Goal: Task Accomplishment & Management: Use online tool/utility

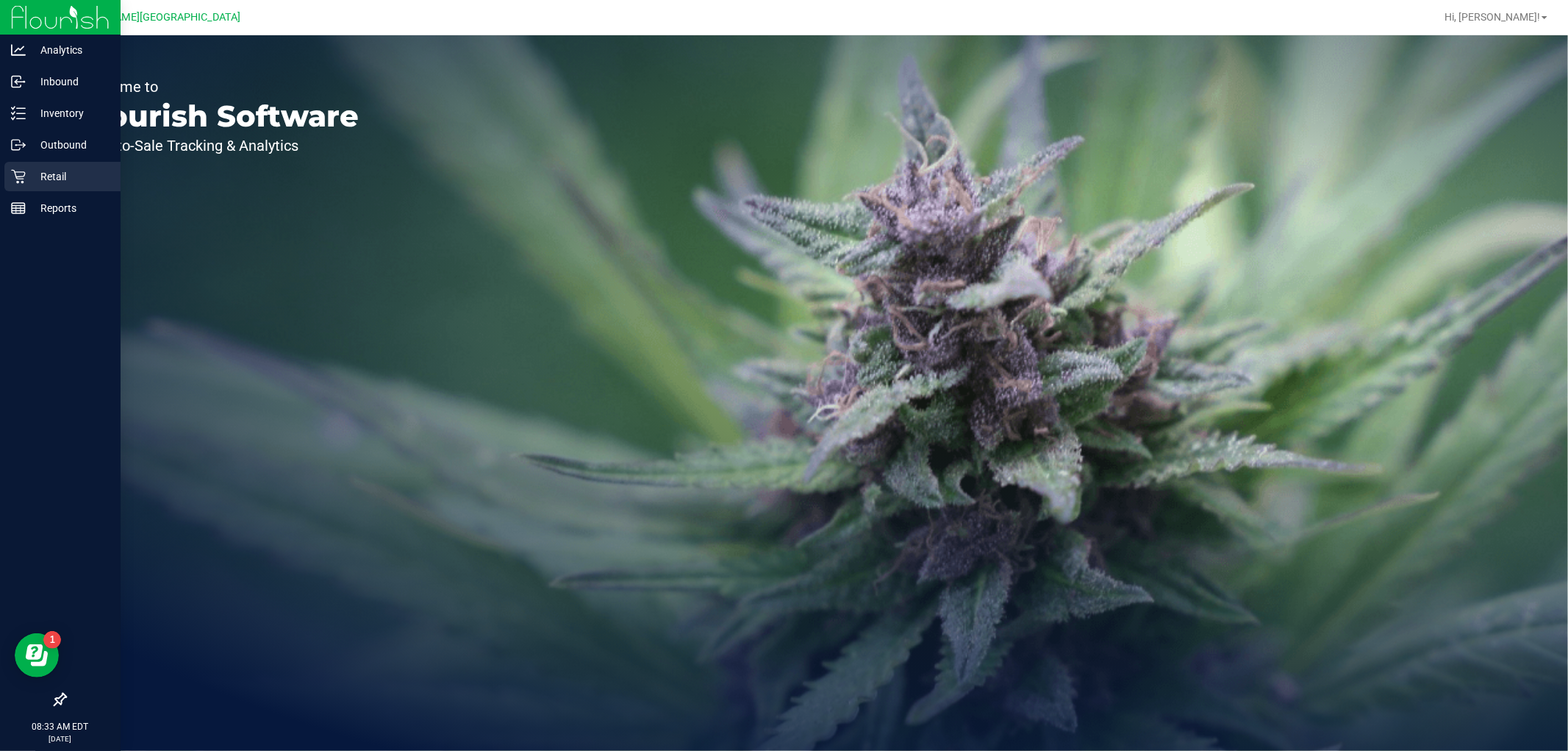
click at [31, 178] on p "Retail" at bounding box center [69, 176] width 88 height 17
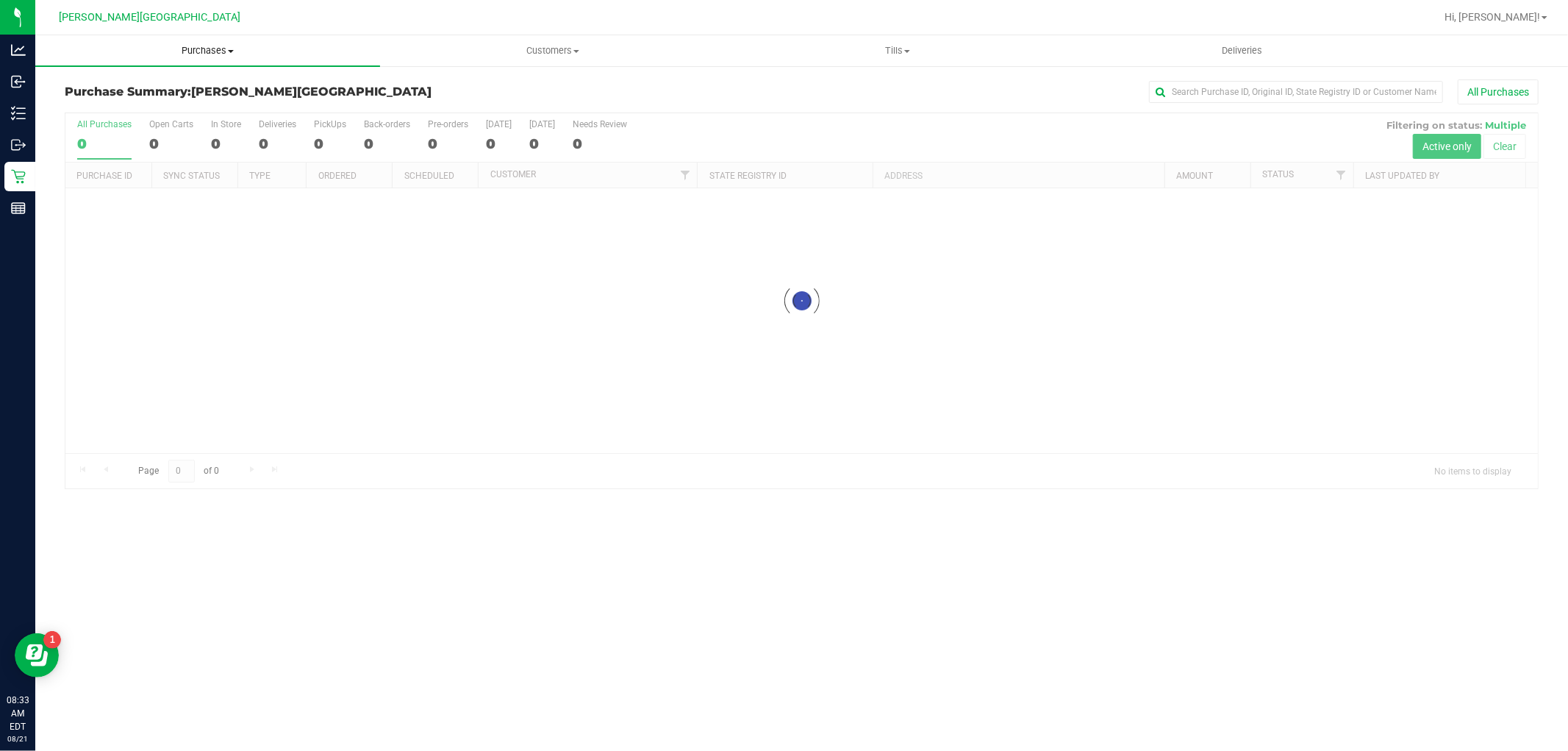
click at [222, 41] on uib-tab-heading "Purchases Summary of purchases Fulfillment All purchases" at bounding box center [207, 50] width 344 height 31
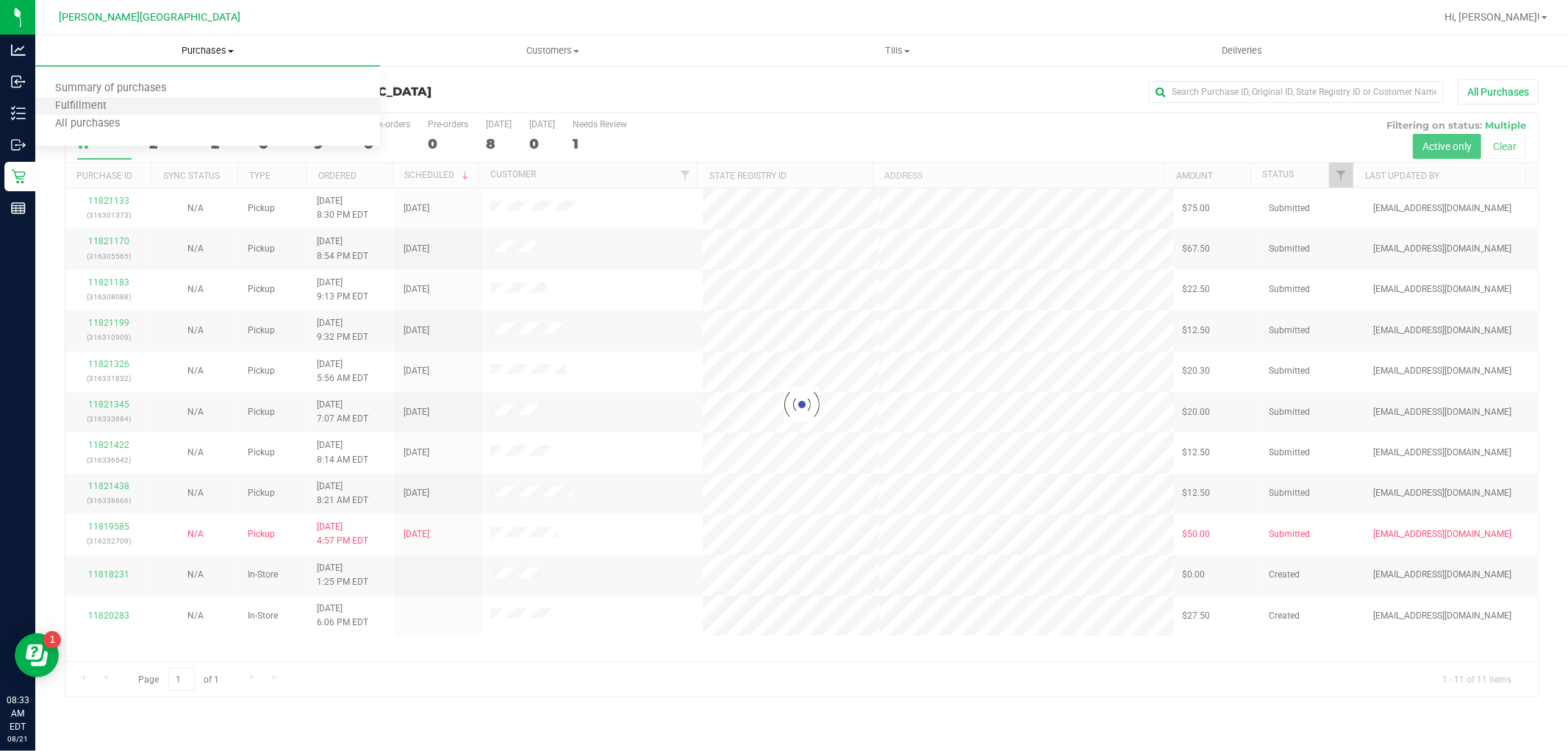
click at [150, 103] on li "Fulfillment" at bounding box center [207, 106] width 344 height 17
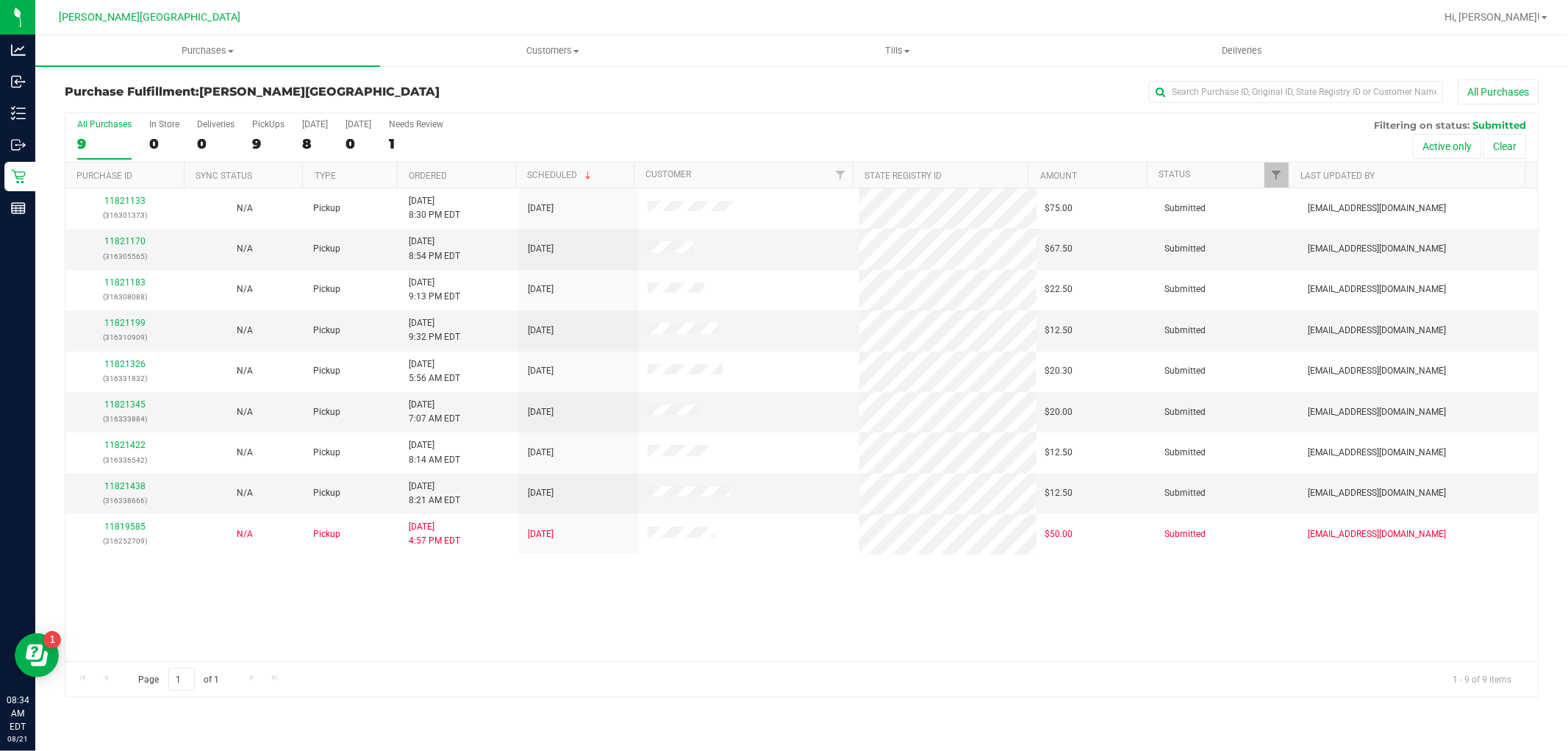
click at [478, 641] on div "11821133 (316301373) N/A Pickup 8/20/2025 8:30 PM EDT 8/21/2025 $75.00 Submitte…" at bounding box center [801, 425] width 1472 height 473
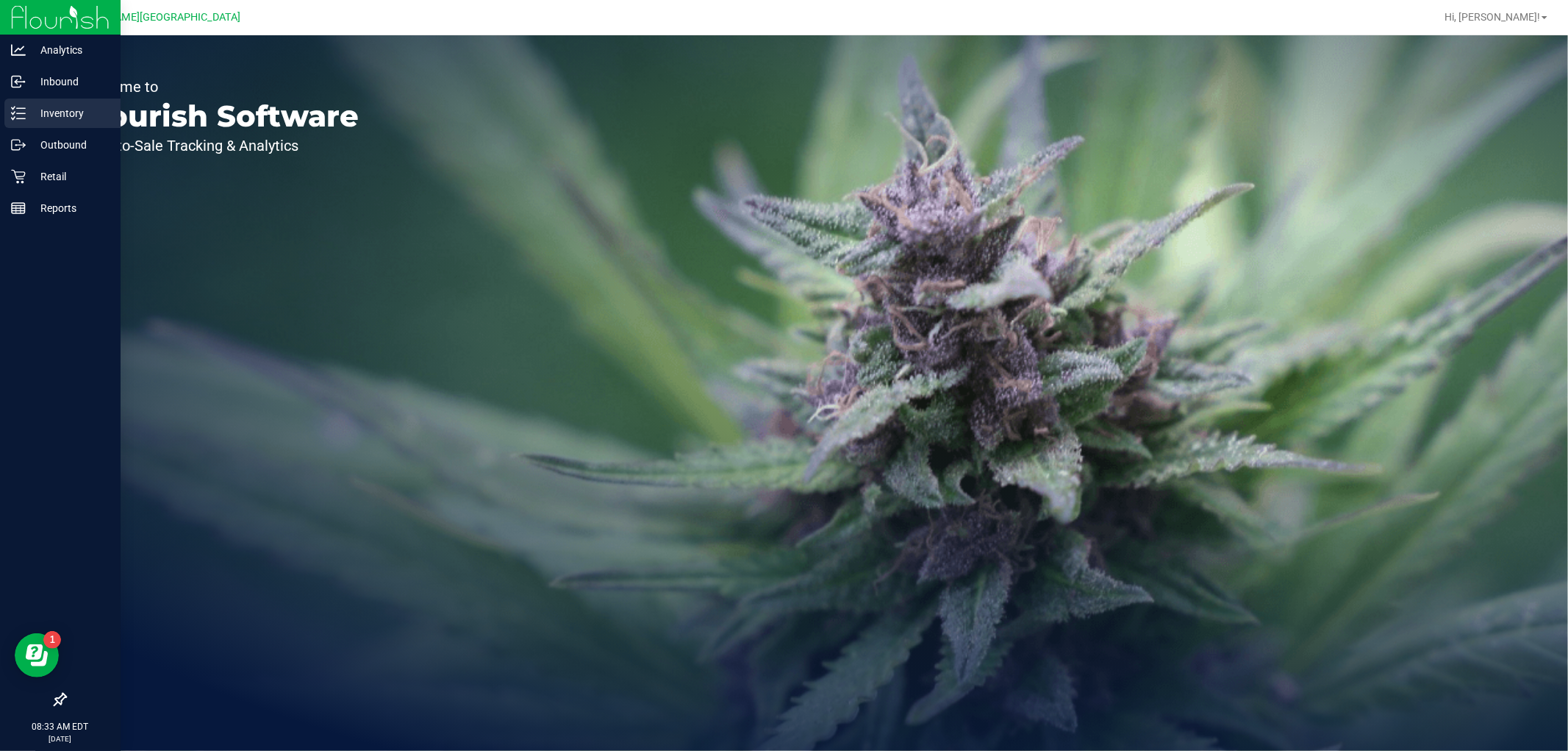
click at [38, 100] on div "Inventory" at bounding box center [62, 113] width 116 height 30
